Goal: Navigation & Orientation: Find specific page/section

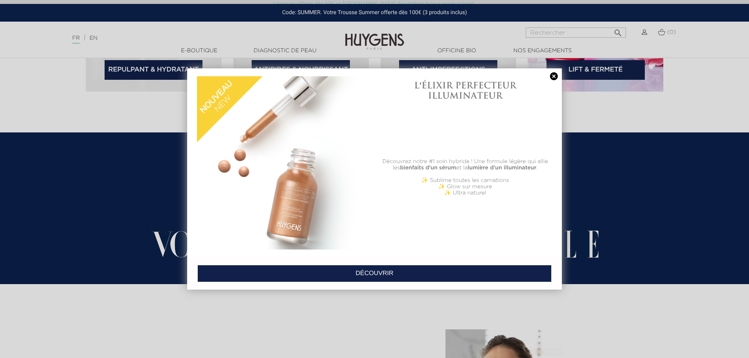
scroll to position [1415, 0]
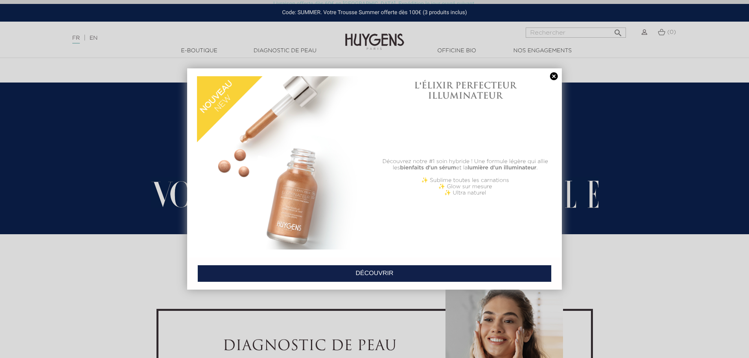
click at [557, 75] on link at bounding box center [553, 76] width 11 height 8
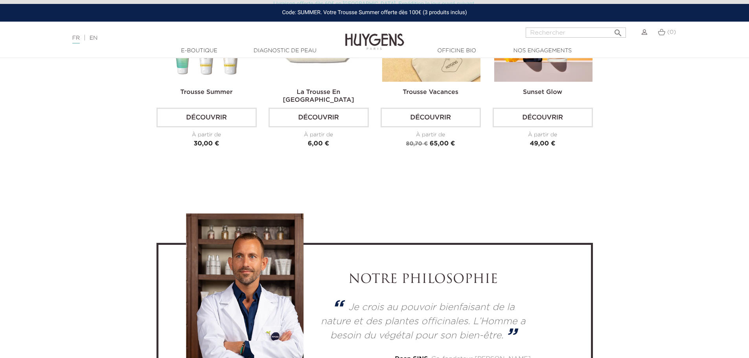
scroll to position [2122, 0]
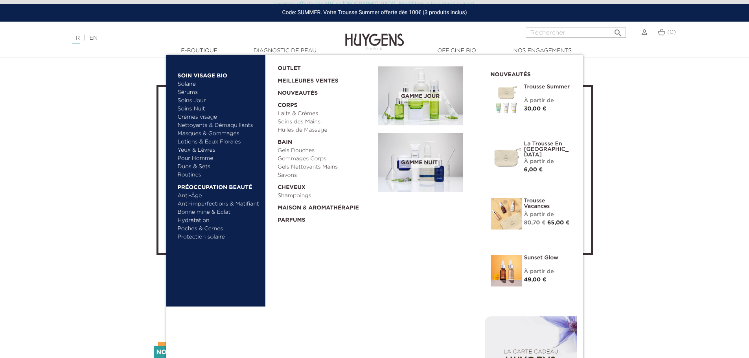
click at [230, 204] on link "Anti-imperfections & Matifiant" at bounding box center [219, 204] width 82 height 8
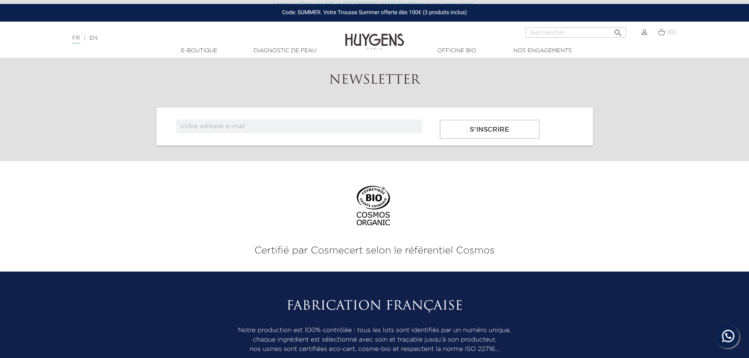
scroll to position [1544, 0]
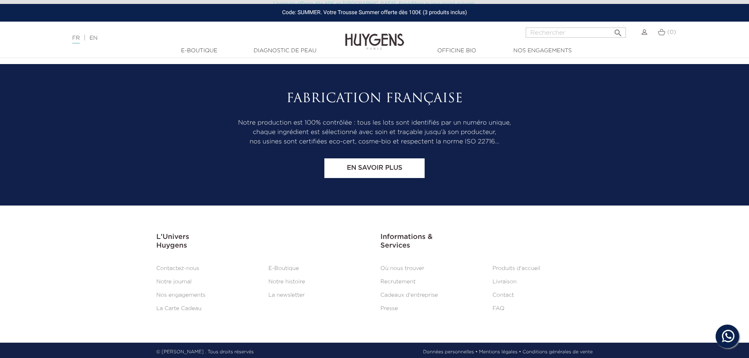
click at [690, 263] on section "L'Univers Huygens L'Univers Huygens   Contactez-nous E-Boutique Notre journal…" at bounding box center [374, 274] width 749 height 137
click at [526, 101] on h2 "Fabrication Française" at bounding box center [374, 99] width 436 height 15
